Goal: Information Seeking & Learning: Understand process/instructions

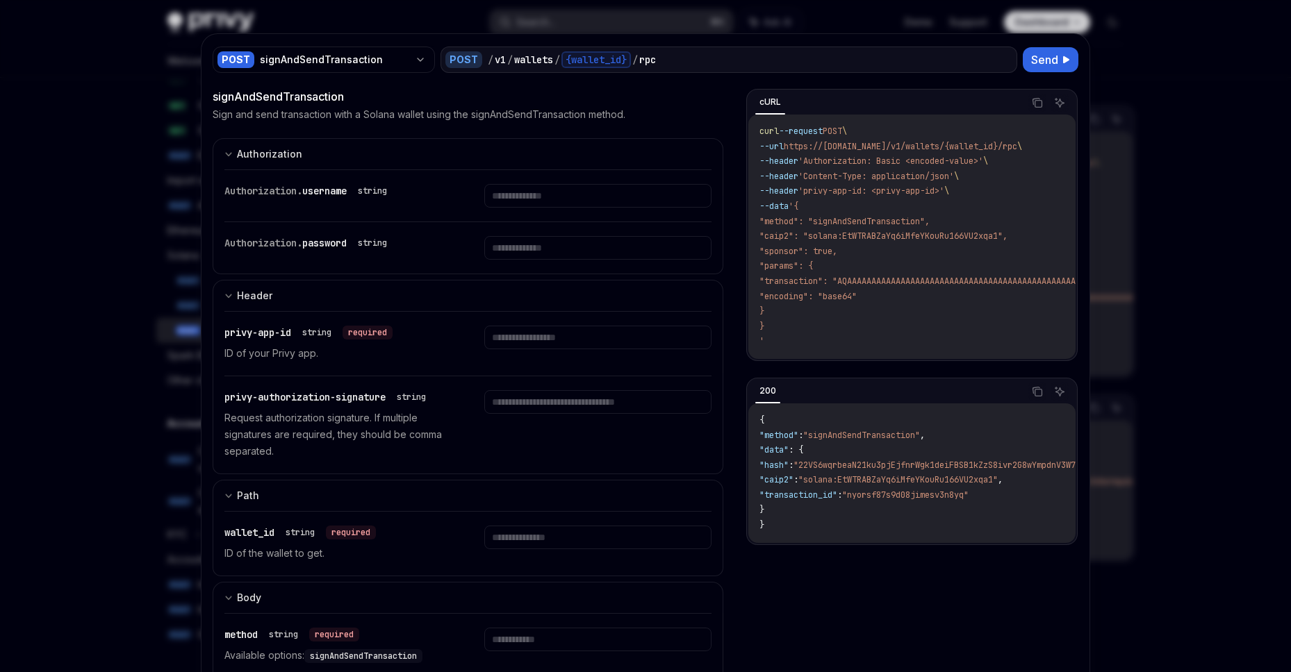
click at [1146, 74] on div at bounding box center [645, 336] width 1291 height 672
type textarea "*"
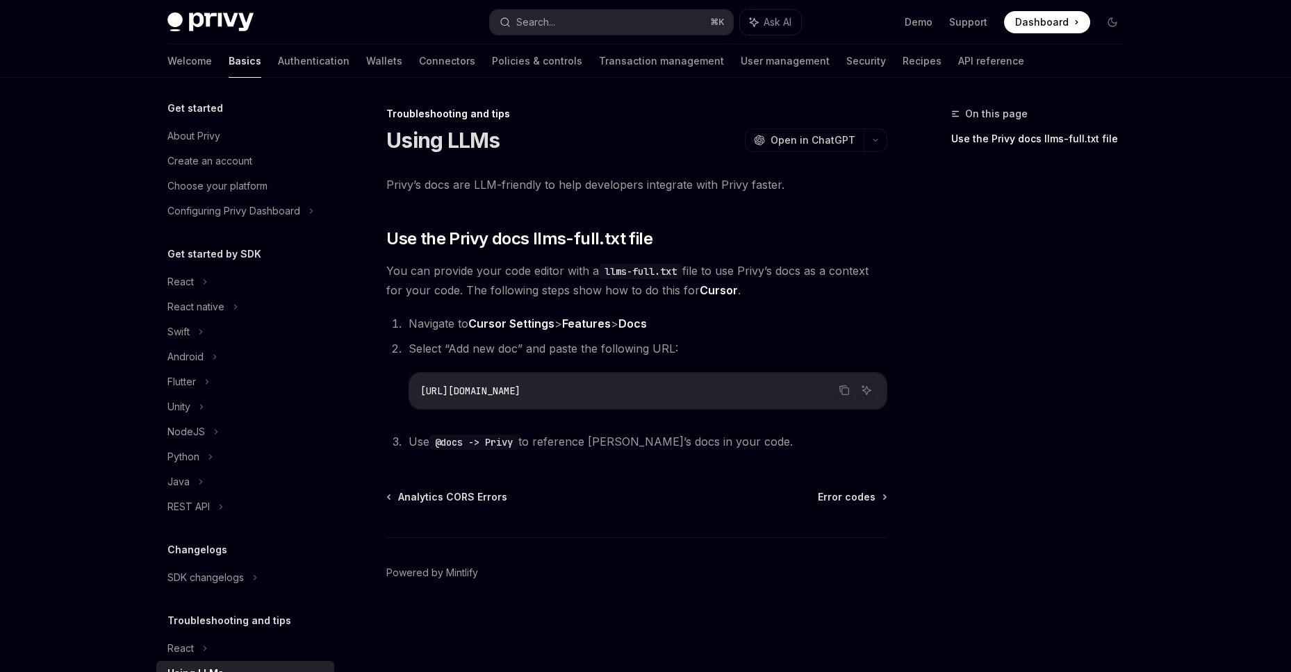
scroll to position [67, 0]
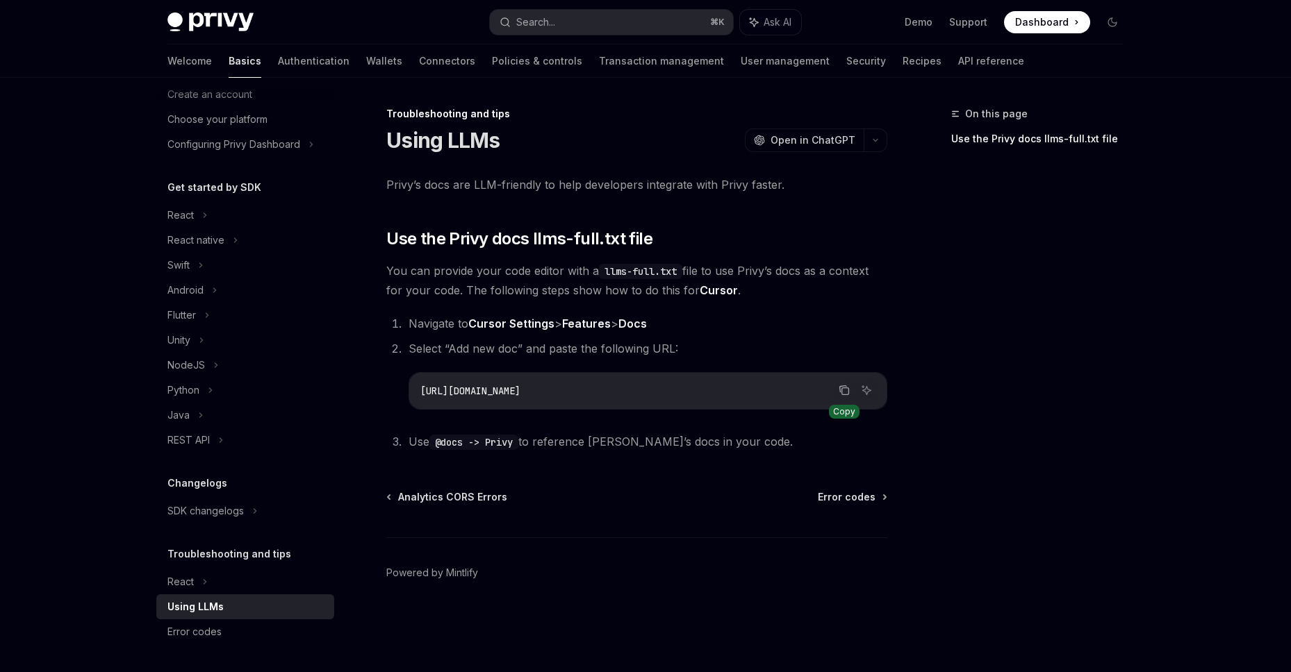
click at [843, 394] on icon "Copy the contents from the code block" at bounding box center [843, 390] width 11 height 11
click at [845, 390] on icon "Copy the contents from the code block" at bounding box center [843, 390] width 11 height 11
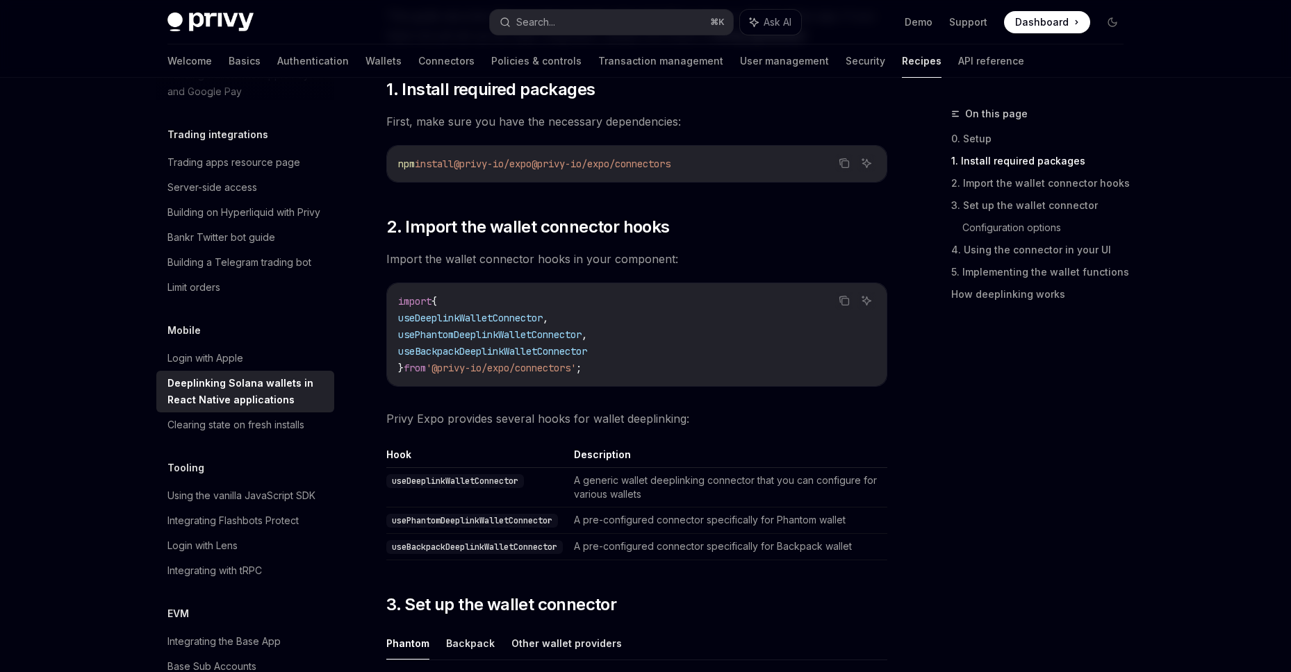
scroll to position [335, 0]
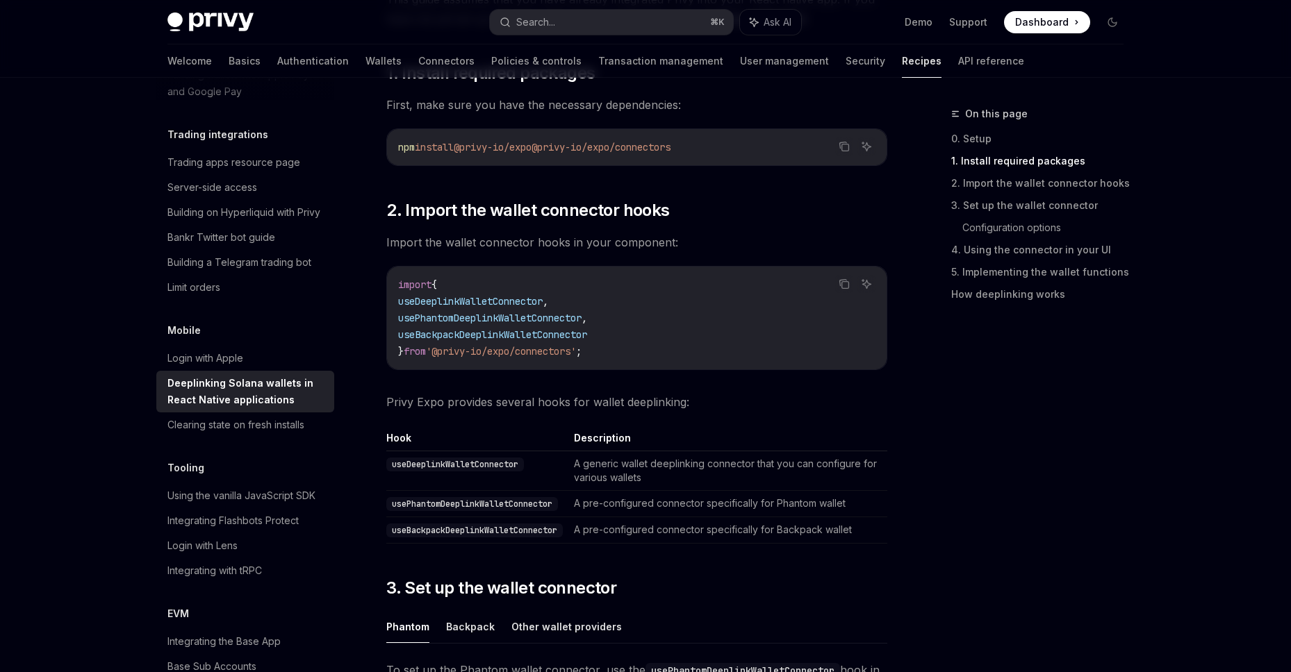
click at [536, 306] on span "useDeeplinkWalletConnector" at bounding box center [470, 301] width 144 height 13
click at [522, 315] on span "usePhantomDeeplinkWalletConnector" at bounding box center [489, 318] width 183 height 13
click at [518, 301] on span "useDeeplinkWalletConnector" at bounding box center [470, 301] width 144 height 13
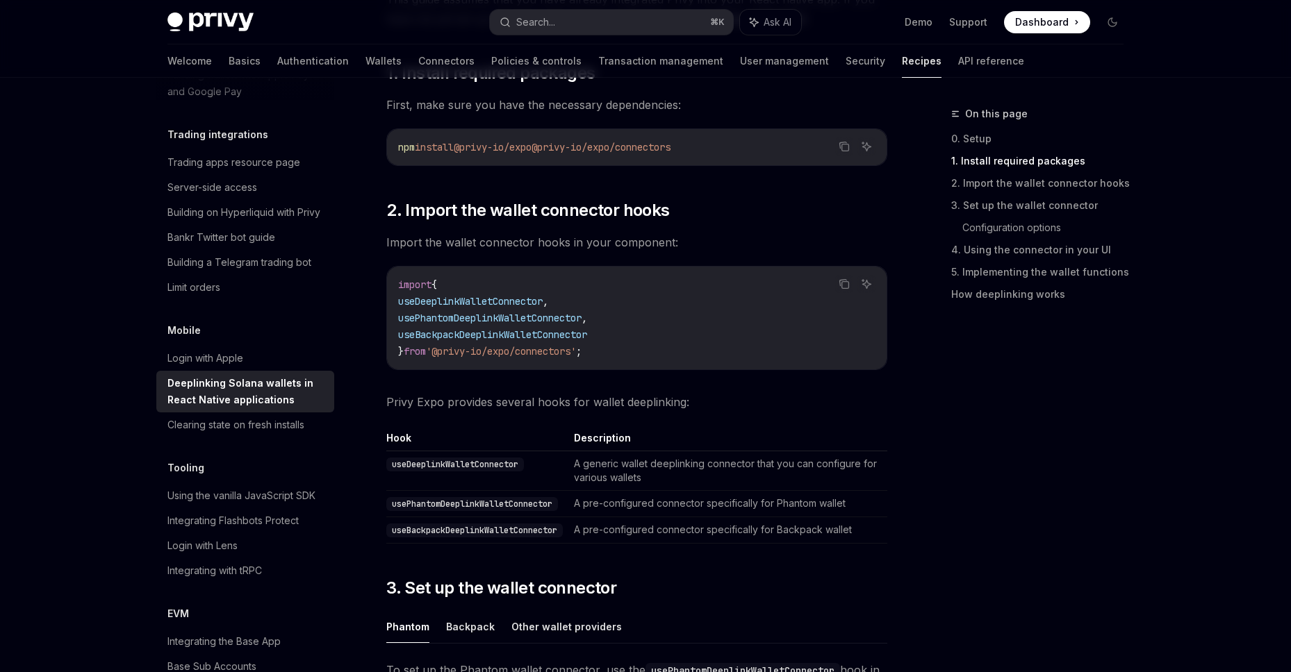
click at [518, 301] on span "useDeeplinkWalletConnector" at bounding box center [470, 301] width 144 height 13
click at [522, 326] on code "import { useDeeplinkWalletConnector , usePhantomDeeplinkWalletConnector , useBa…" at bounding box center [636, 317] width 477 height 83
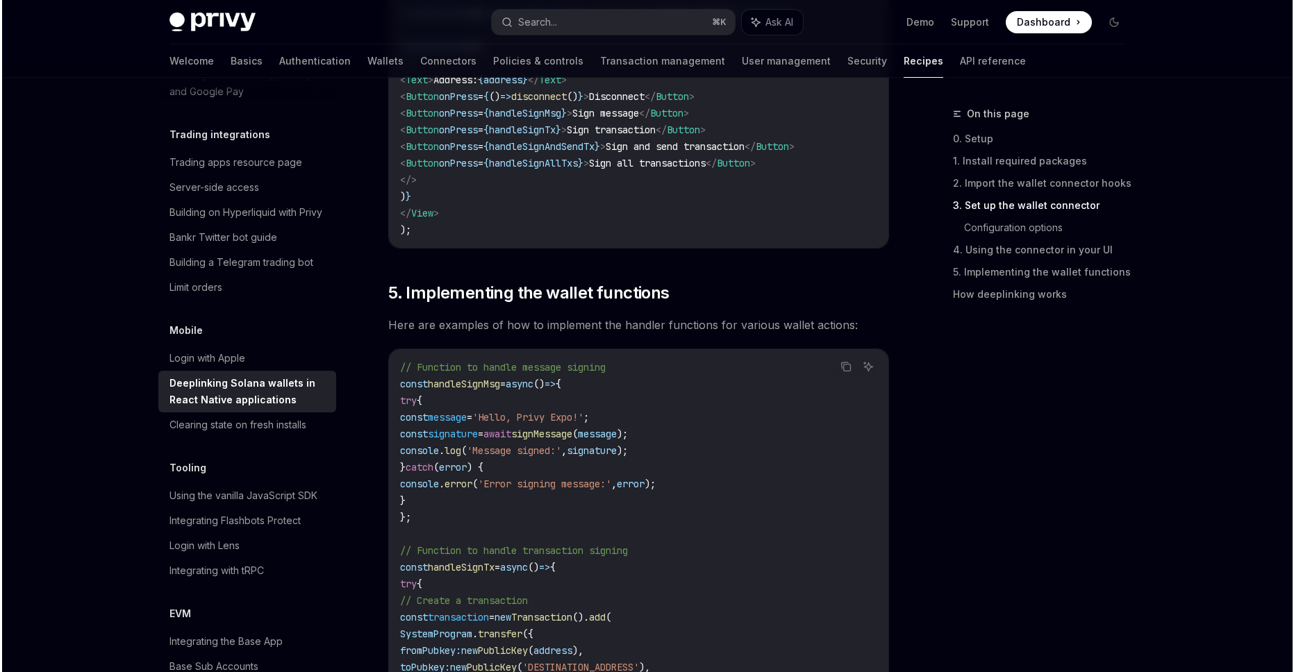
scroll to position [1084, 0]
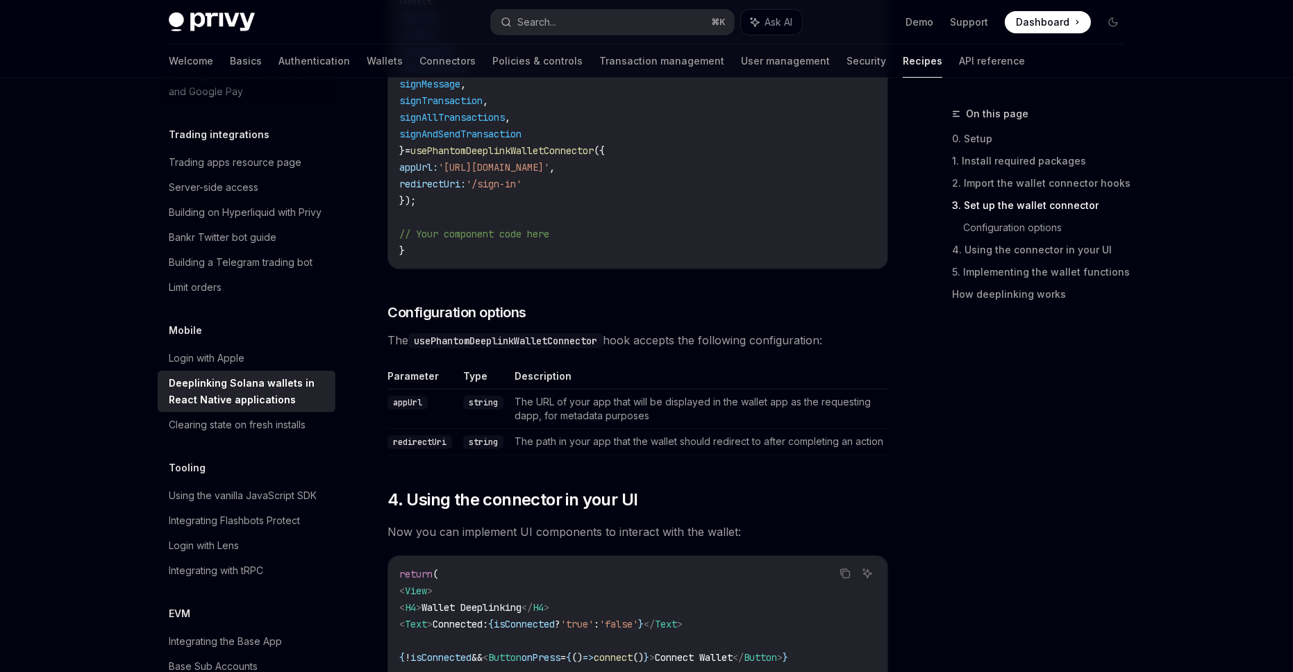
type textarea "*"
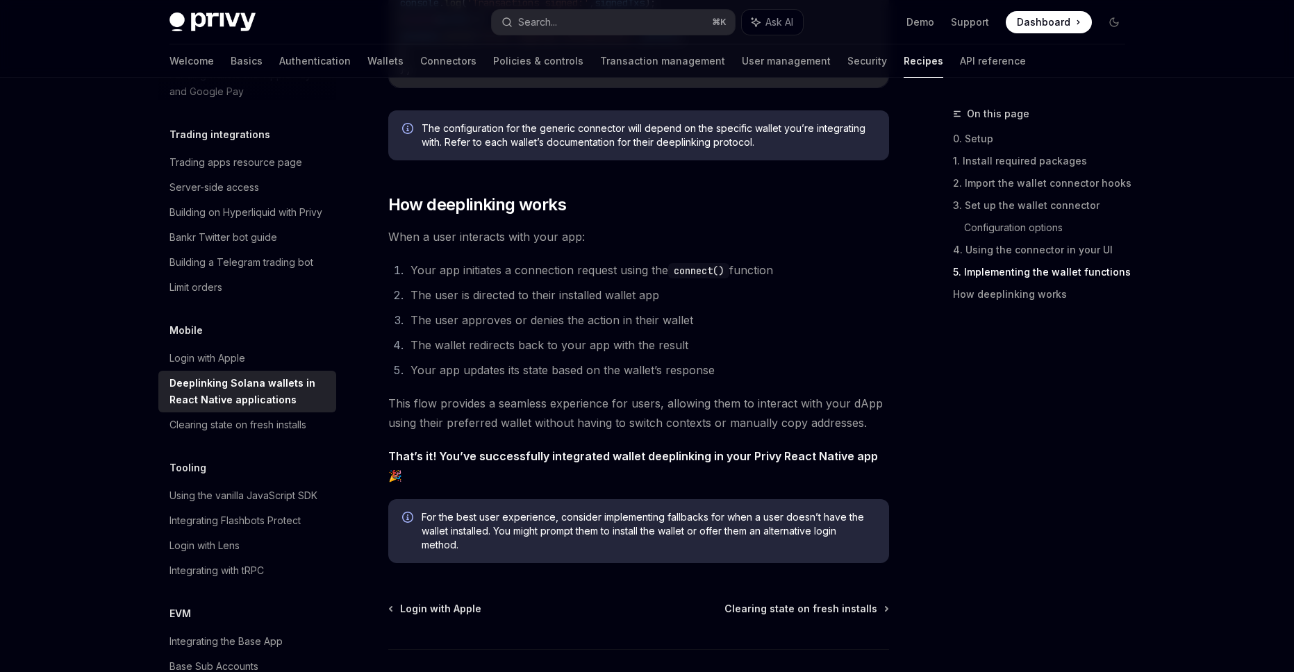
scroll to position [3076, 0]
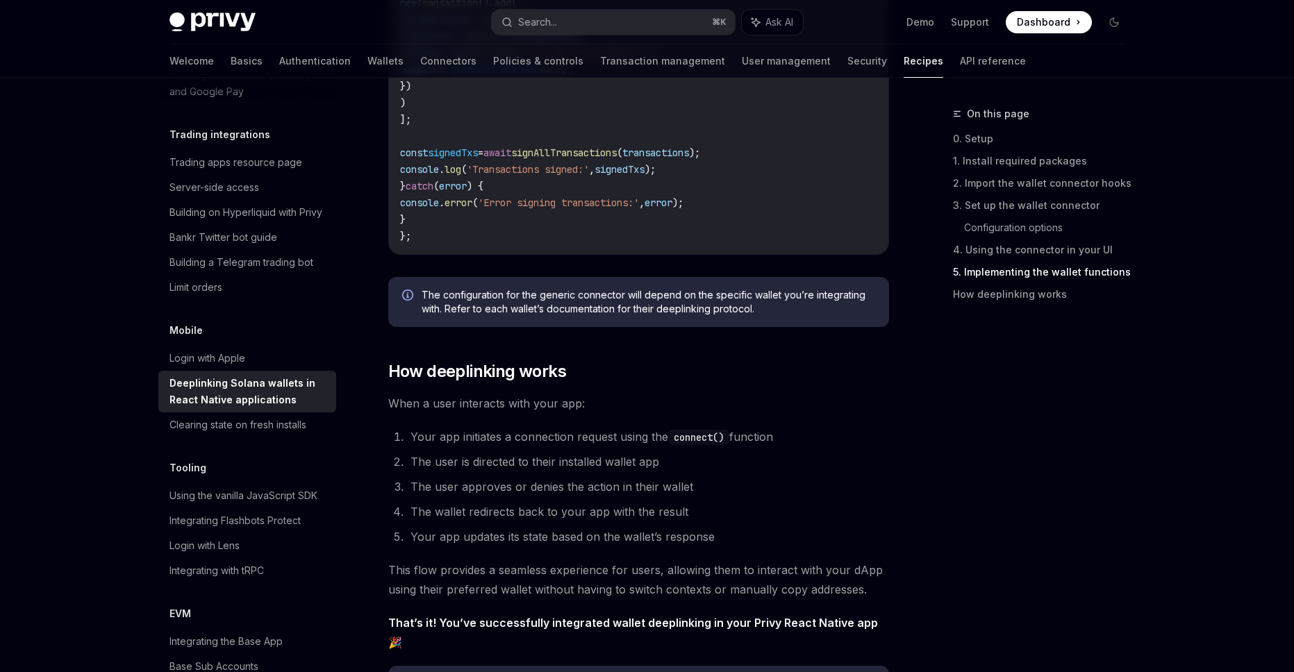
click at [881, 447] on li "Your app initiates a connection request using the connect() function" at bounding box center [647, 436] width 483 height 19
